Goal: Task Accomplishment & Management: Manage account settings

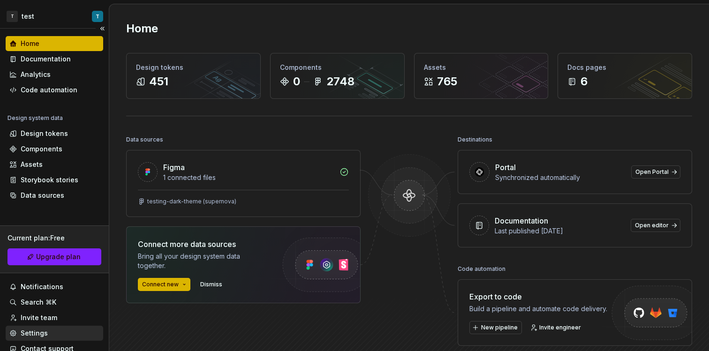
click at [52, 331] on div "Settings" at bounding box center [54, 332] width 90 height 9
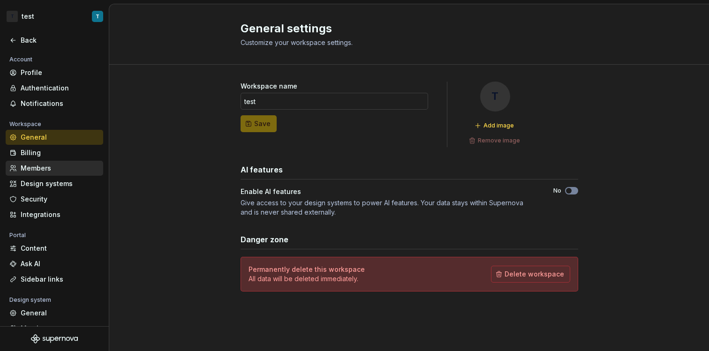
click at [45, 170] on div "Members" at bounding box center [60, 168] width 79 height 9
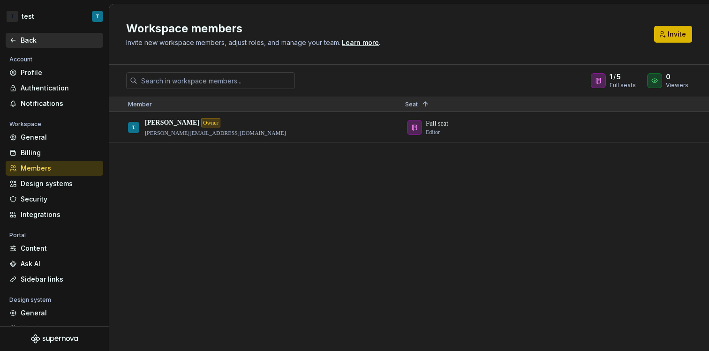
click at [24, 38] on div "Back" at bounding box center [60, 40] width 79 height 9
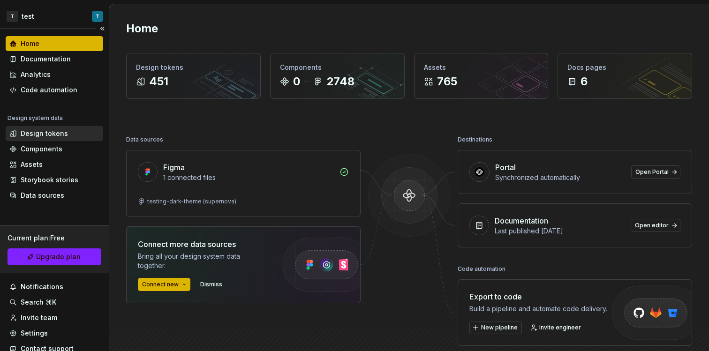
click at [60, 136] on div "Design tokens" at bounding box center [44, 133] width 47 height 9
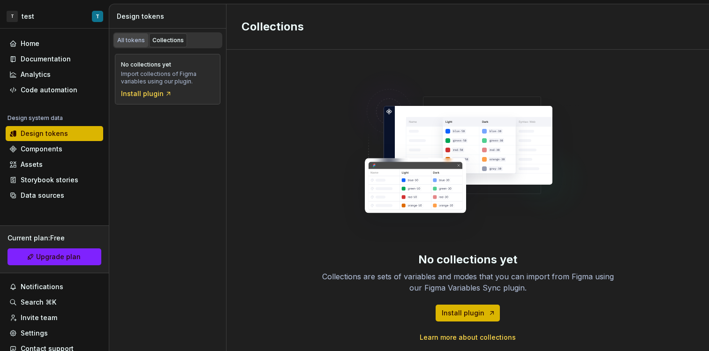
click at [135, 44] on div "All tokens" at bounding box center [131, 40] width 28 height 7
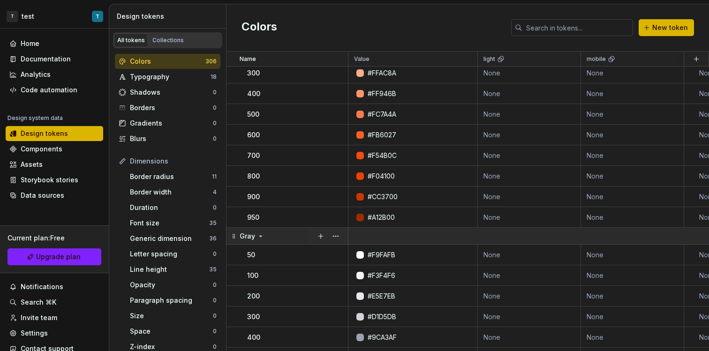
scroll to position [481, 0]
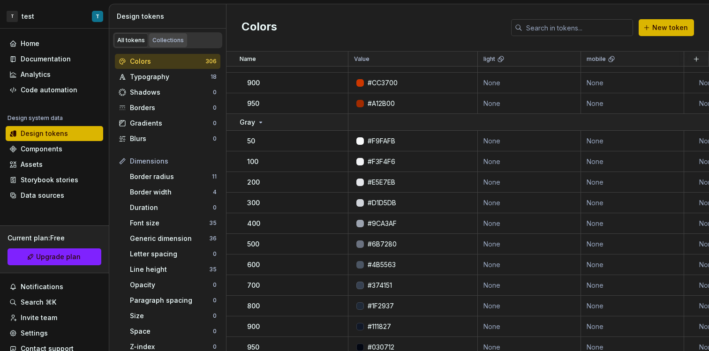
click at [183, 46] on link "Collections" at bounding box center [168, 40] width 38 height 14
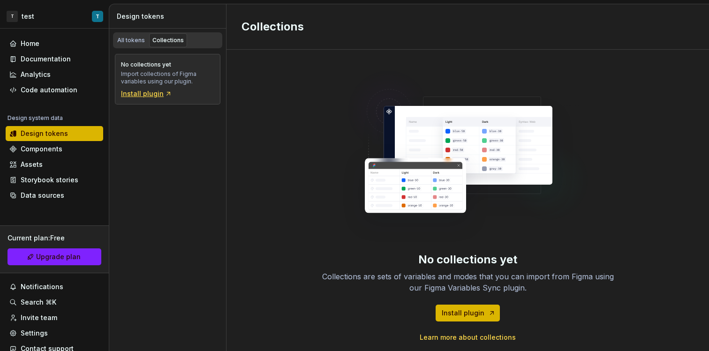
click at [150, 95] on div "Install plugin" at bounding box center [146, 93] width 51 height 9
click at [74, 132] on div "Design tokens" at bounding box center [54, 133] width 90 height 9
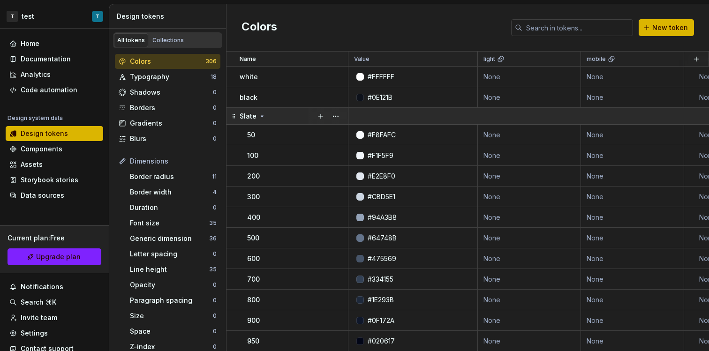
click at [249, 114] on p "Slate" at bounding box center [247, 116] width 17 height 9
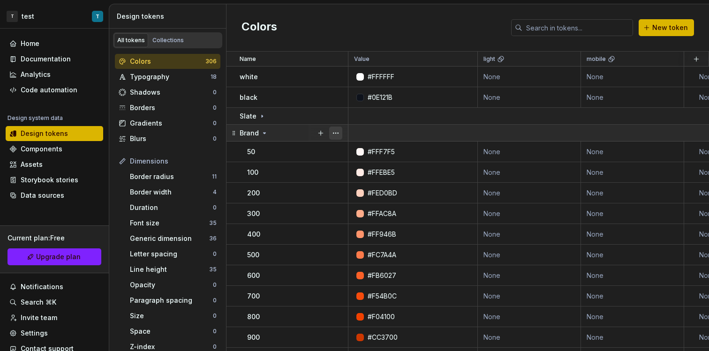
click at [339, 134] on button "button" at bounding box center [335, 133] width 13 height 13
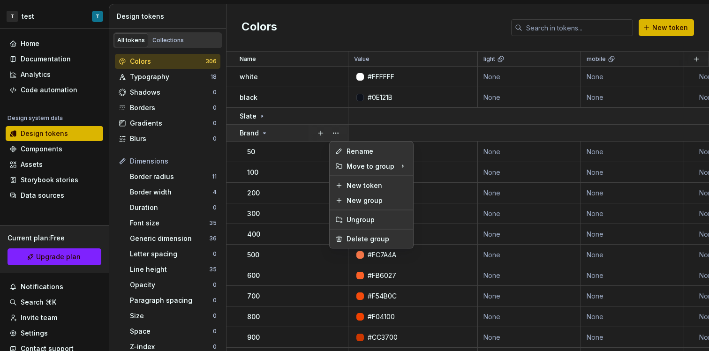
click at [301, 44] on html "T test T Home Documentation Analytics Code automation Design system data Design…" at bounding box center [354, 175] width 709 height 351
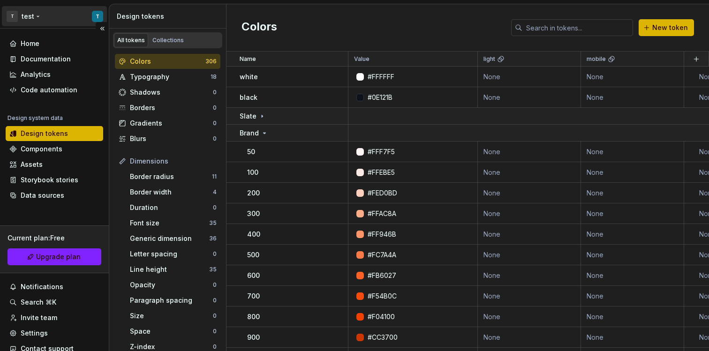
click at [79, 14] on html "T test T Home Documentation Analytics Code automation Design system data Design…" at bounding box center [354, 175] width 709 height 351
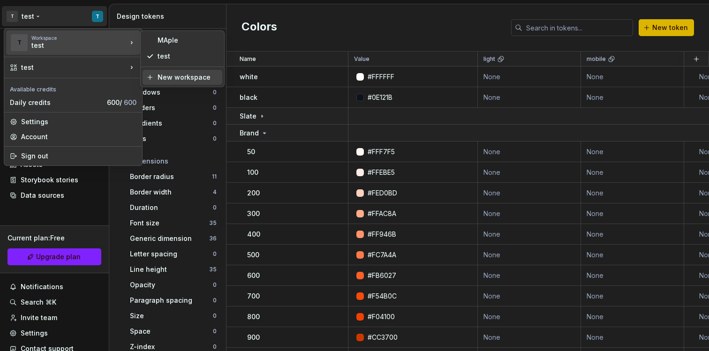
click at [168, 75] on div "New workspace" at bounding box center [187, 77] width 61 height 9
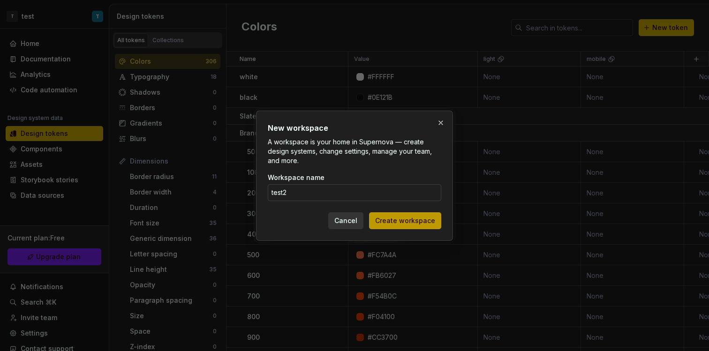
type input "test2"
click at [410, 224] on span "Create workspace" at bounding box center [405, 220] width 60 height 9
